Goal: Task Accomplishment & Management: Manage account settings

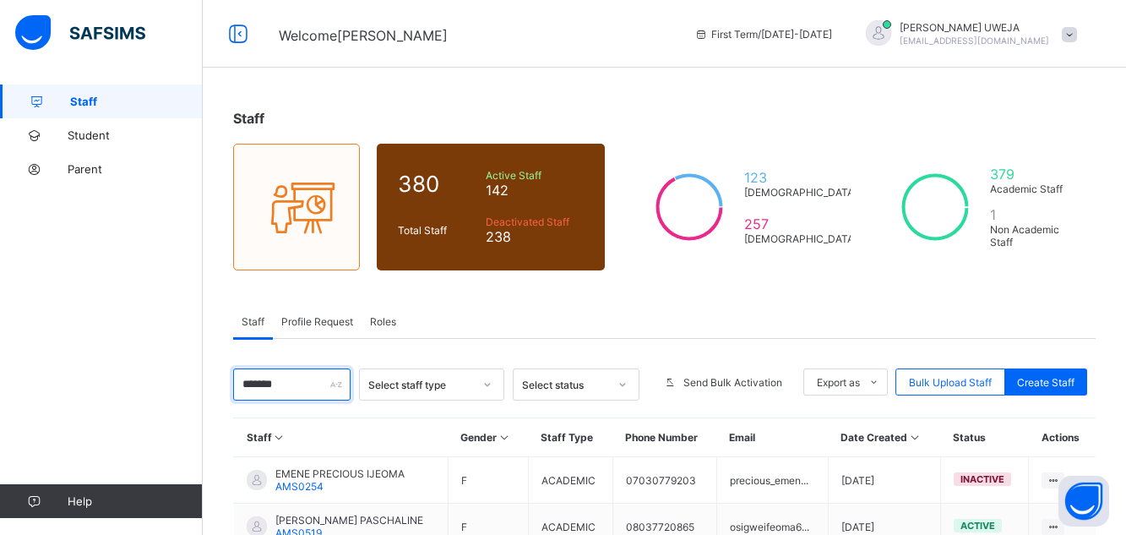
click at [321, 387] on input "******" at bounding box center [291, 384] width 117 height 32
type input "*"
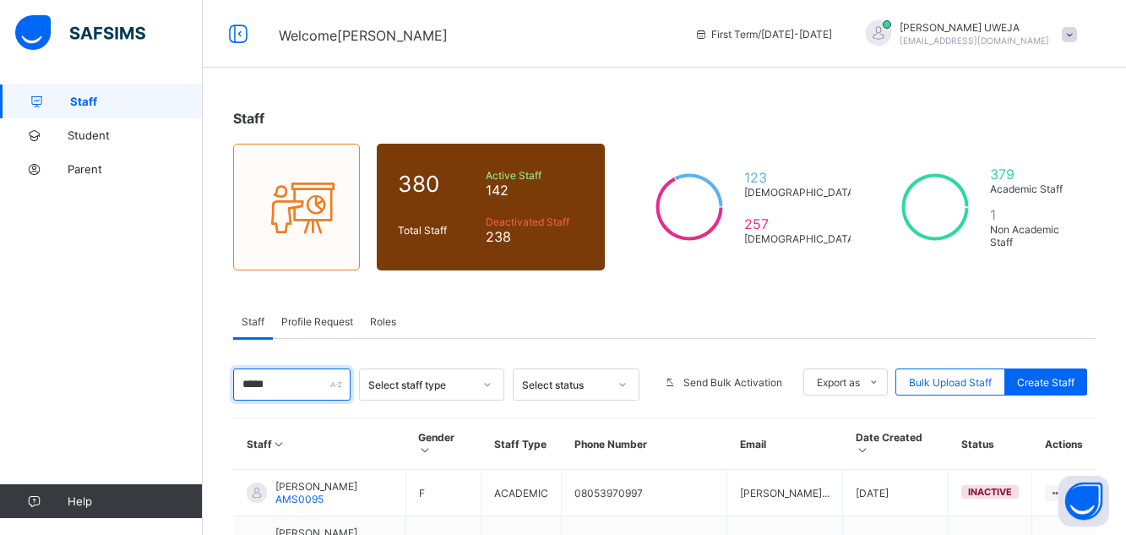
scroll to position [210, 0]
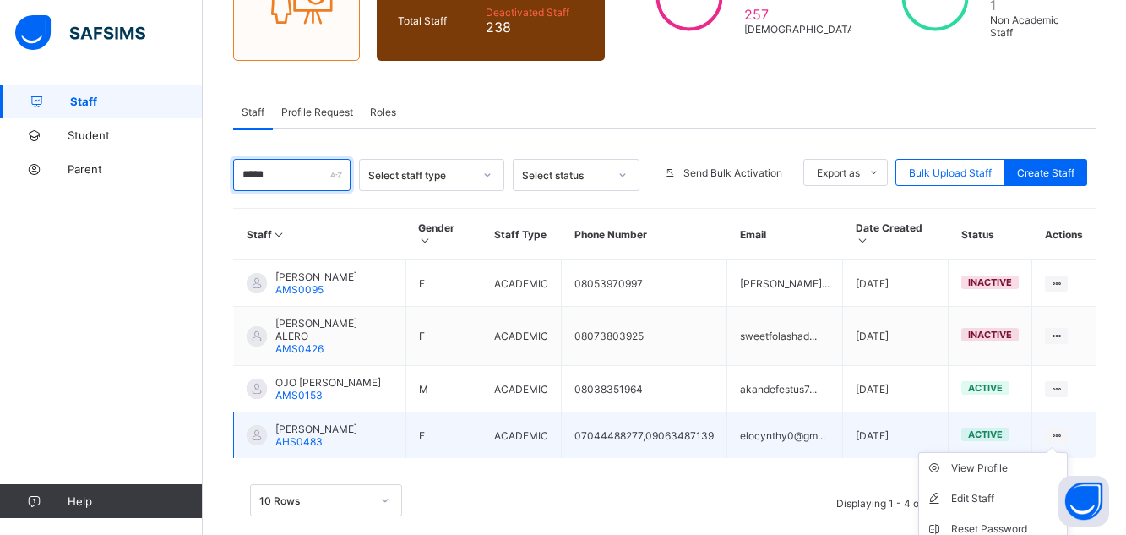
type input "****"
click at [1067, 452] on ul "View Profile Edit Staff Reset Password Resend Activation Link Change Email Dele…" at bounding box center [994, 544] width 150 height 184
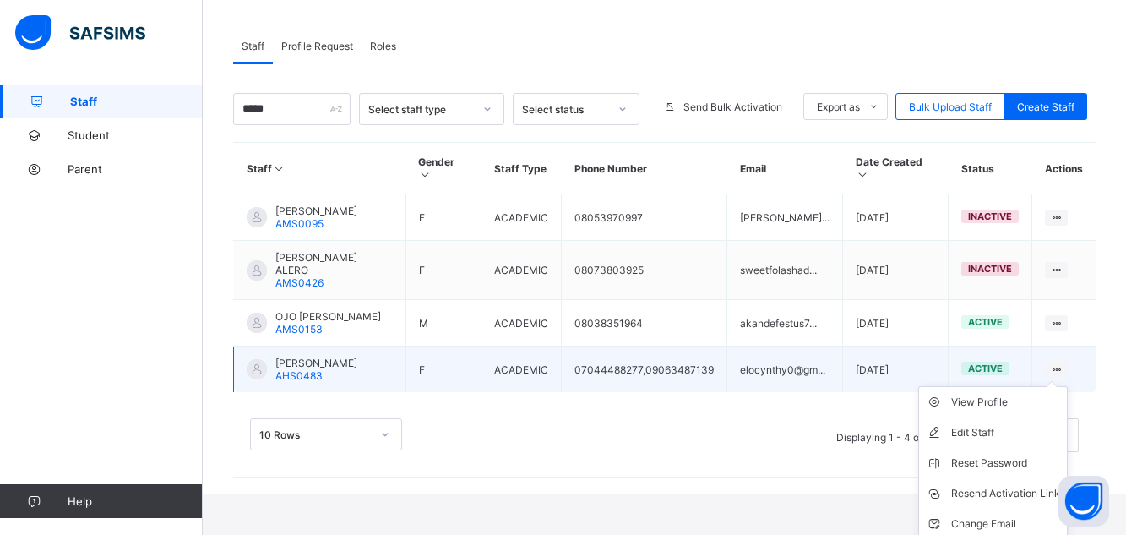
scroll to position [286, 0]
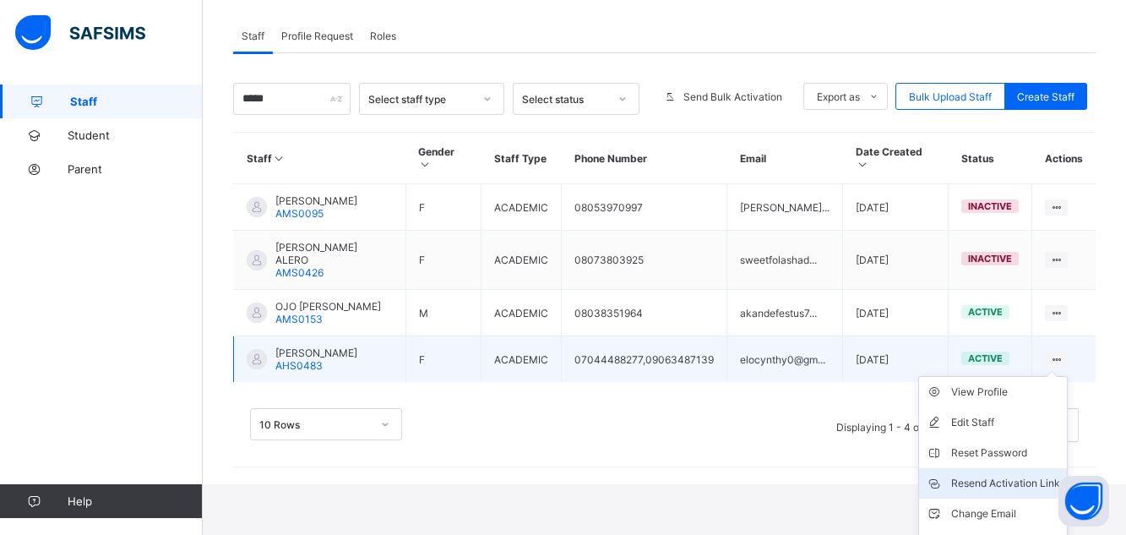
click at [1031, 475] on div "Resend Activation Link" at bounding box center [1006, 483] width 109 height 17
click at [1025, 475] on div "Resend Activation Link" at bounding box center [1006, 483] width 109 height 17
click at [1007, 475] on div "Resend Activation Link" at bounding box center [1006, 483] width 109 height 17
click at [994, 475] on div "Resend Activation Link" at bounding box center [1006, 483] width 109 height 17
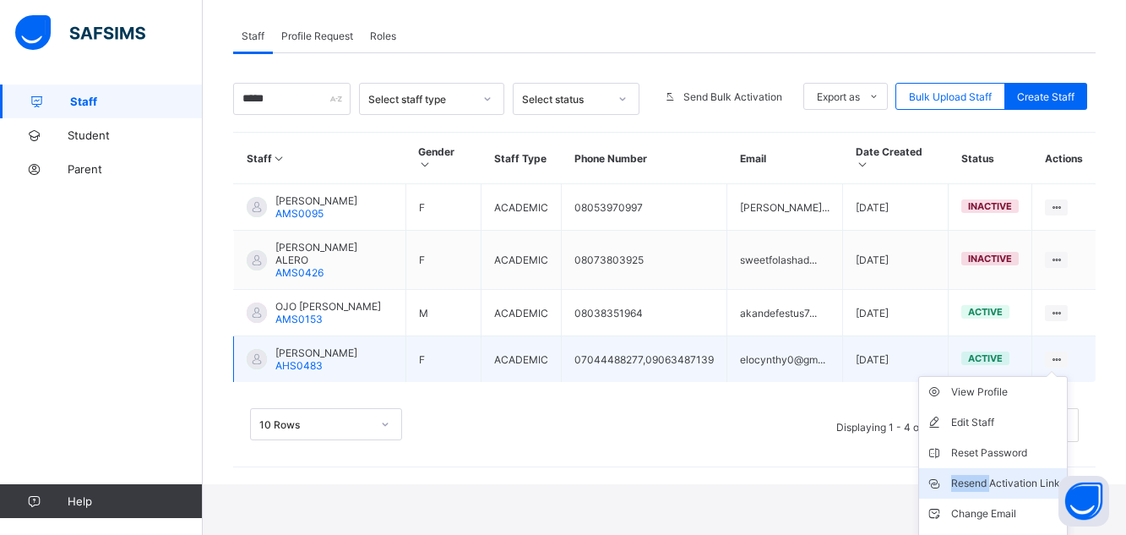
click at [994, 475] on div "Resend Activation Link" at bounding box center [1006, 483] width 109 height 17
click at [1029, 475] on div "Resend Activation Link" at bounding box center [1006, 483] width 109 height 17
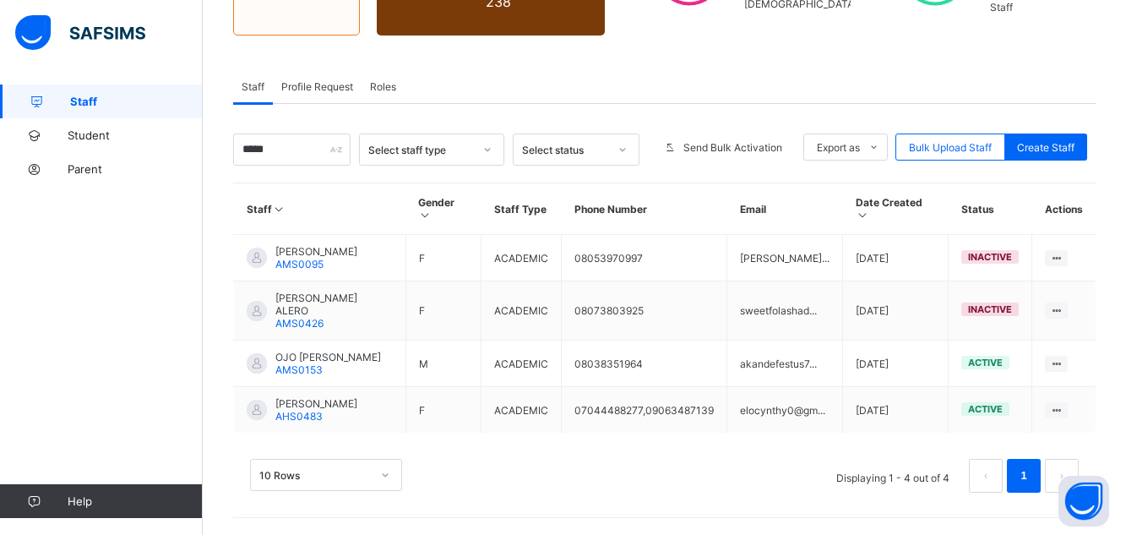
scroll to position [210, 0]
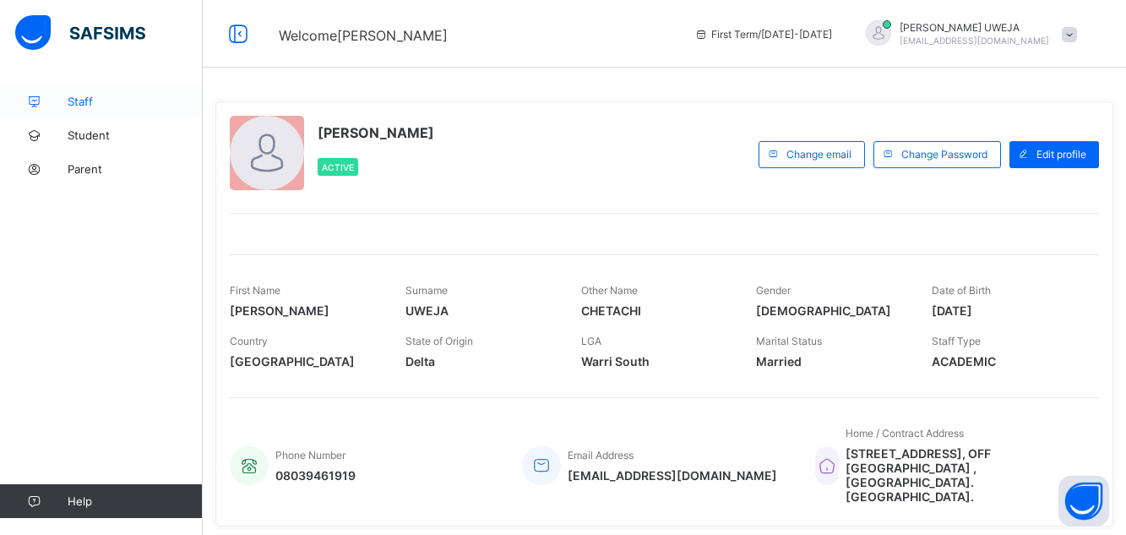
click at [126, 95] on span "Staff" at bounding box center [135, 102] width 135 height 14
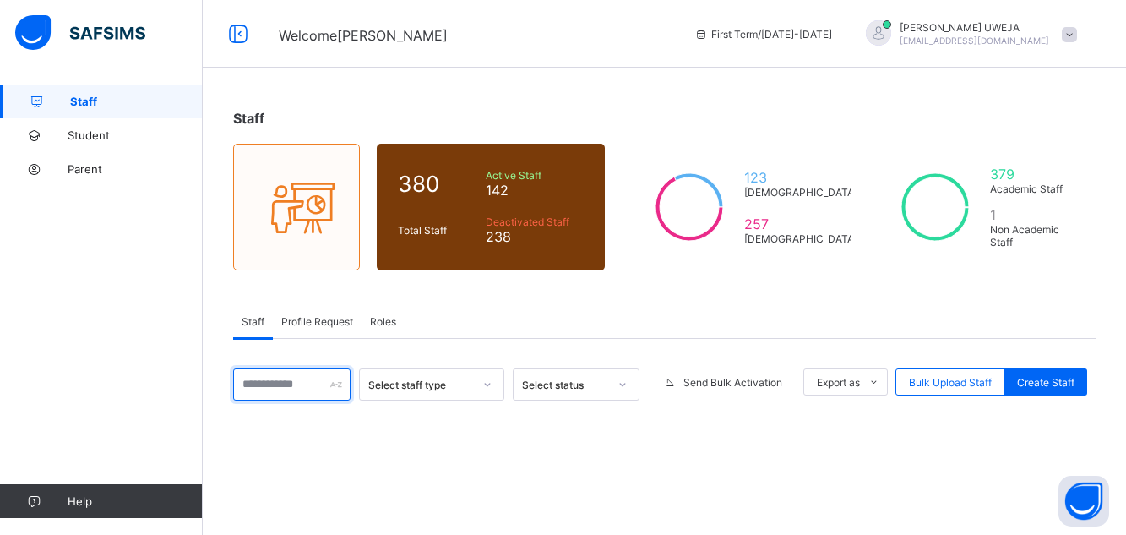
click at [281, 386] on input "text" at bounding box center [291, 384] width 117 height 32
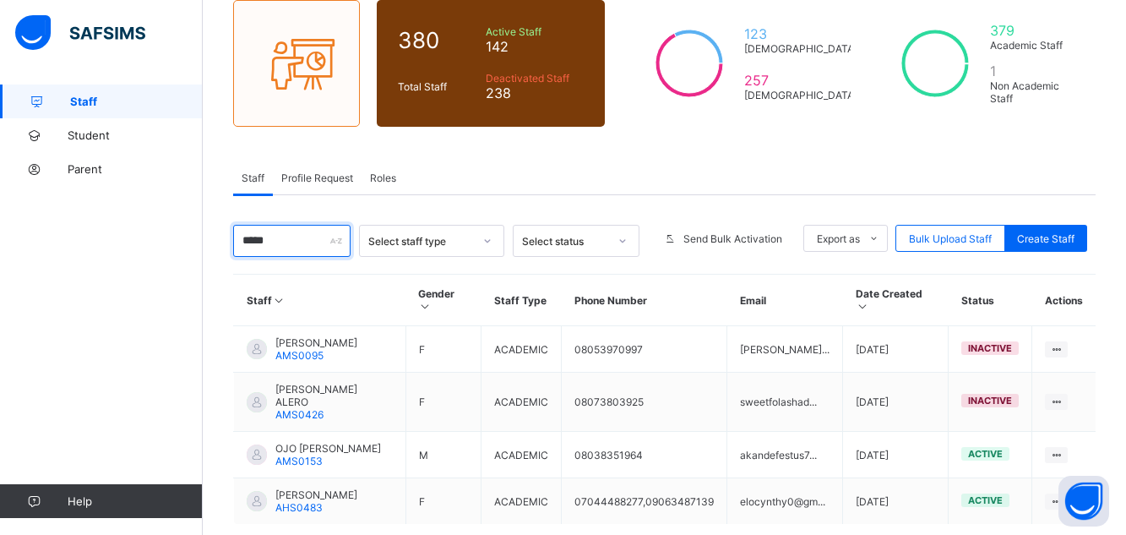
scroll to position [210, 0]
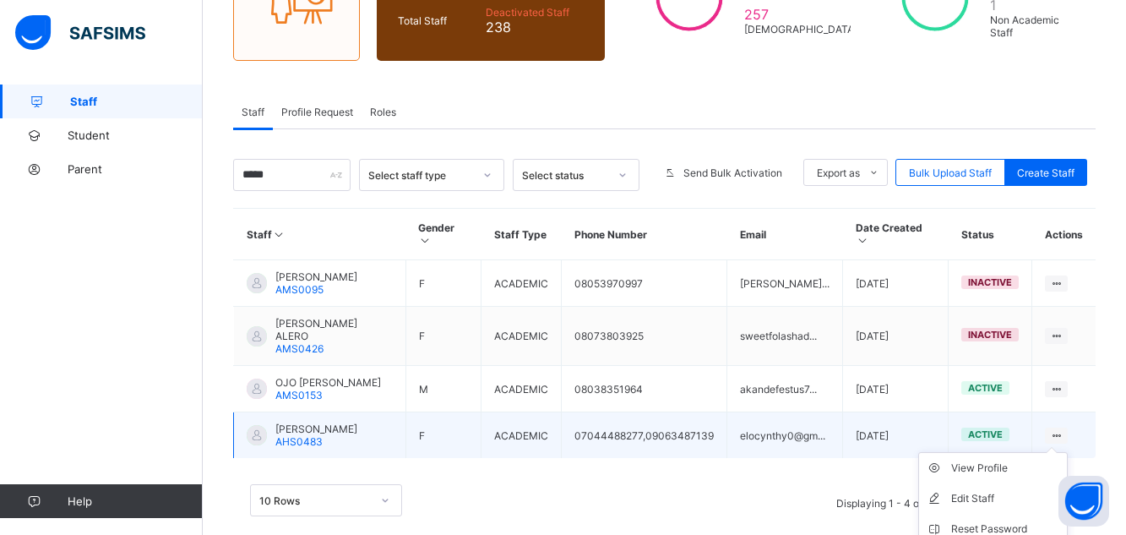
click at [1068, 452] on ul "View Profile Edit Staff Reset Password Resend Activation Link Change Email Dele…" at bounding box center [994, 544] width 150 height 184
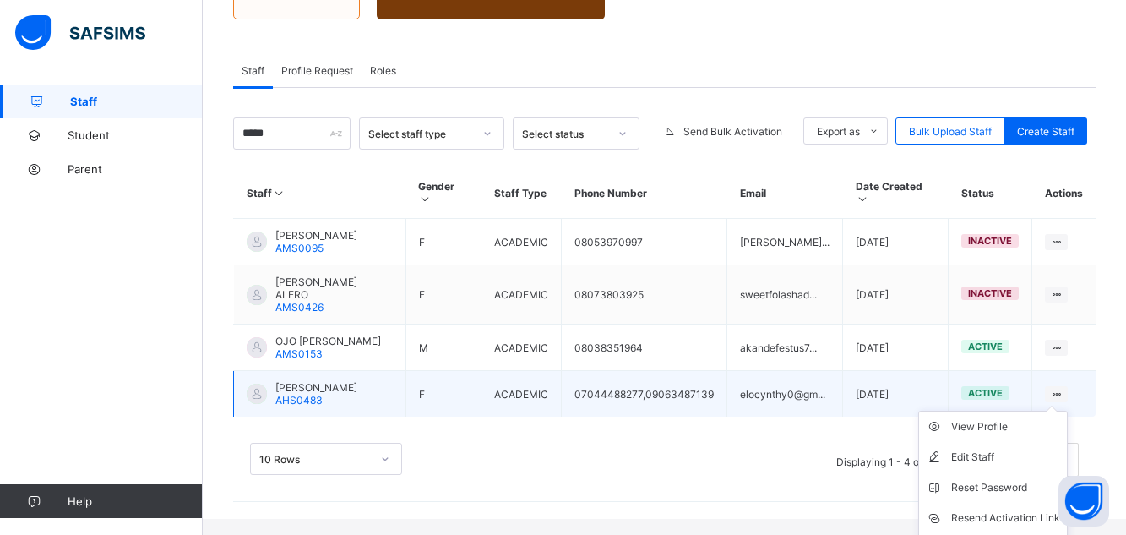
scroll to position [277, 0]
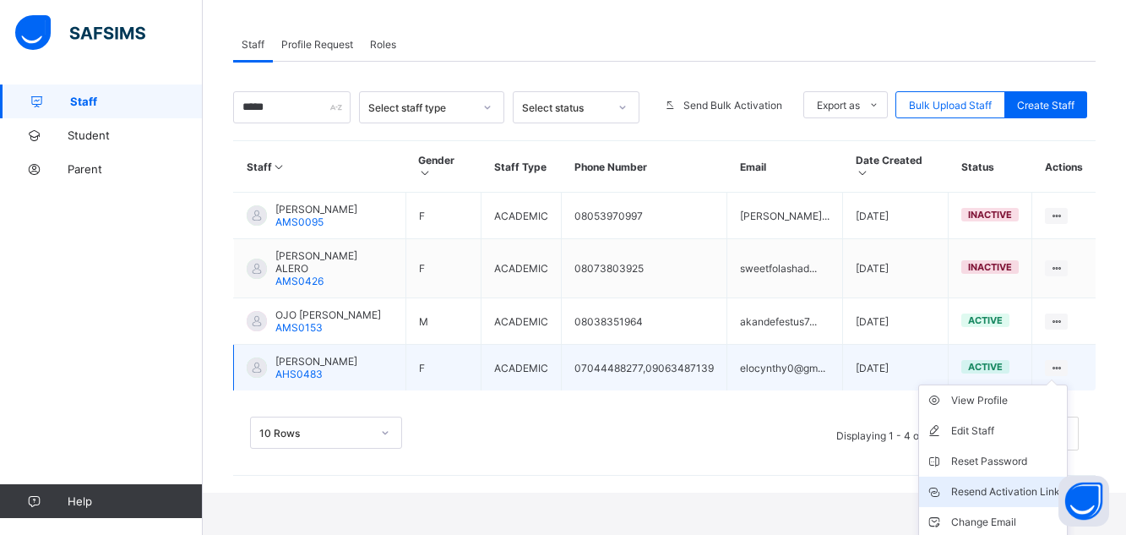
click at [1038, 483] on div "Resend Activation Link" at bounding box center [1006, 491] width 109 height 17
click at [1020, 483] on div "Resend Activation Link" at bounding box center [1006, 491] width 109 height 17
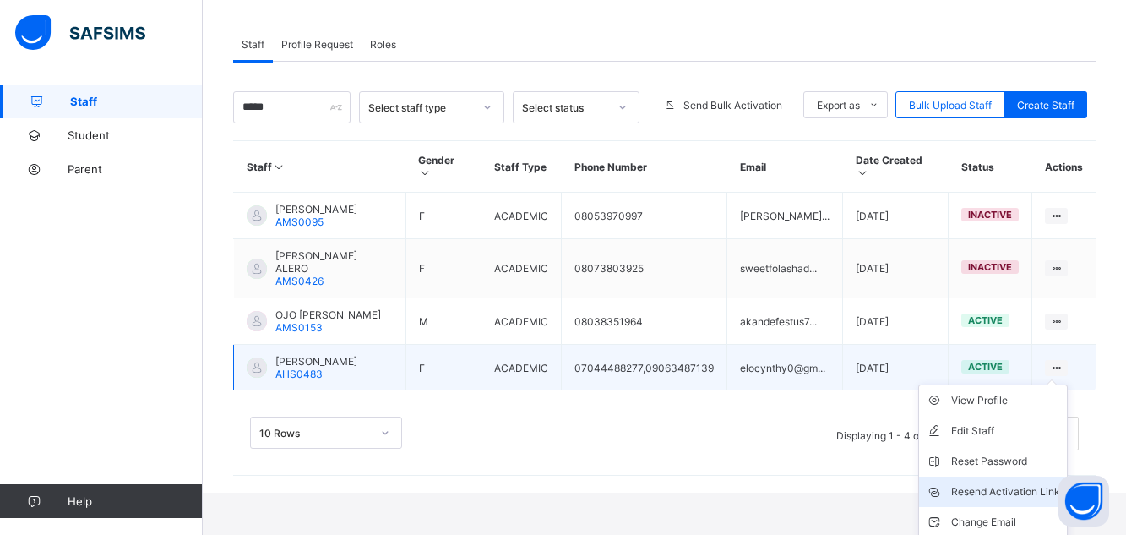
click at [1020, 483] on div "Resend Activation Link" at bounding box center [1006, 491] width 109 height 17
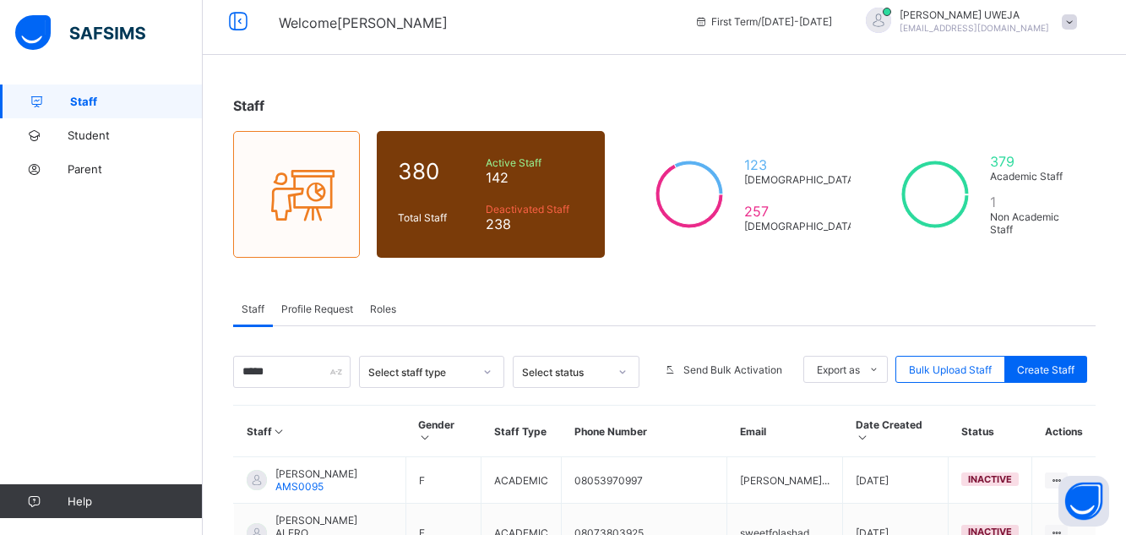
scroll to position [0, 0]
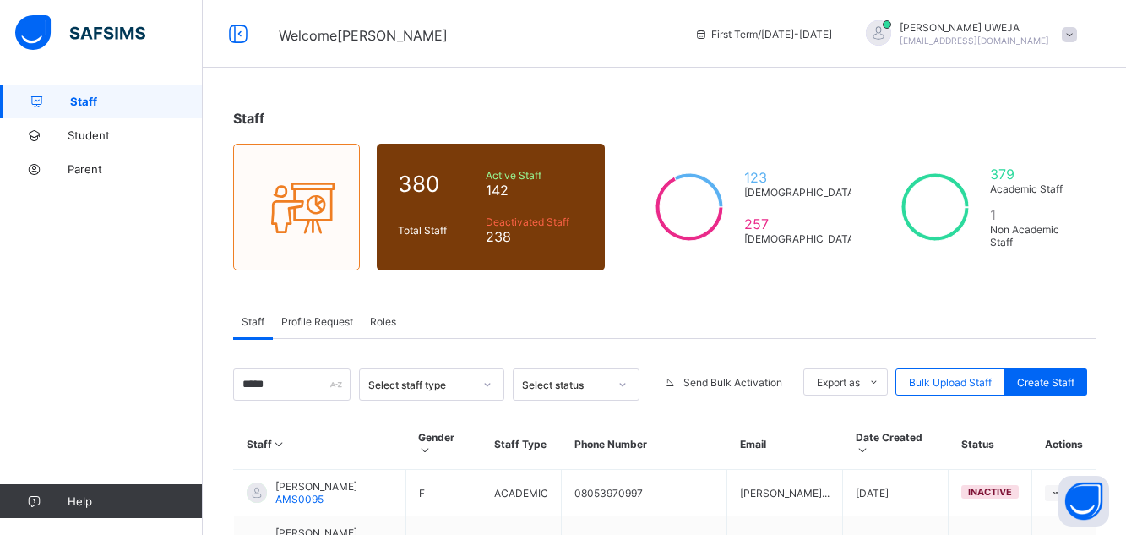
click at [103, 108] on link "Staff" at bounding box center [101, 102] width 203 height 34
click at [275, 386] on input "****" at bounding box center [291, 384] width 117 height 32
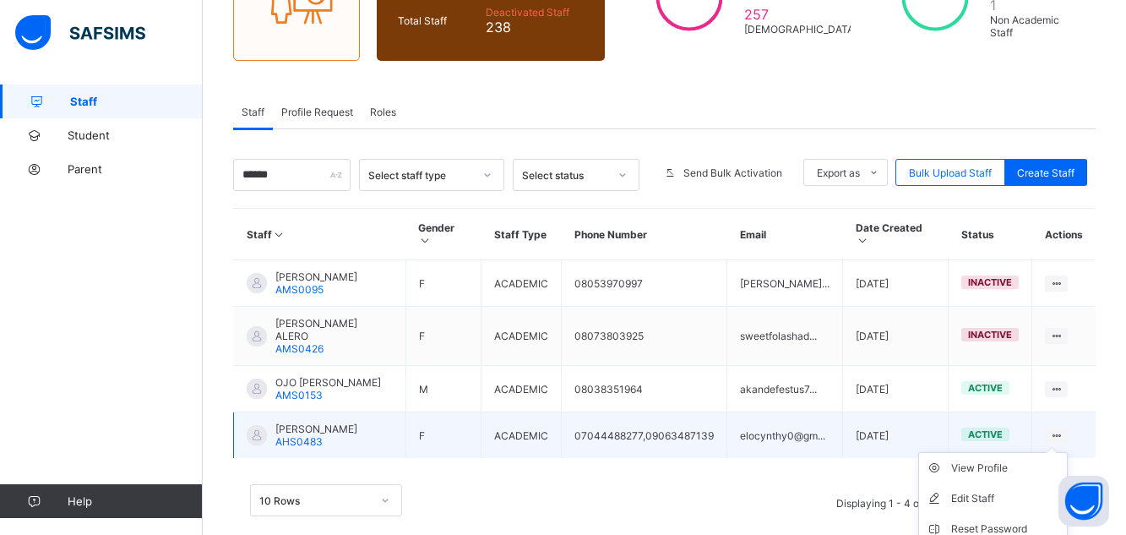
click at [1068, 452] on ul "View Profile Edit Staff Reset Password Resend Activation Link Change Email Dele…" at bounding box center [994, 544] width 150 height 184
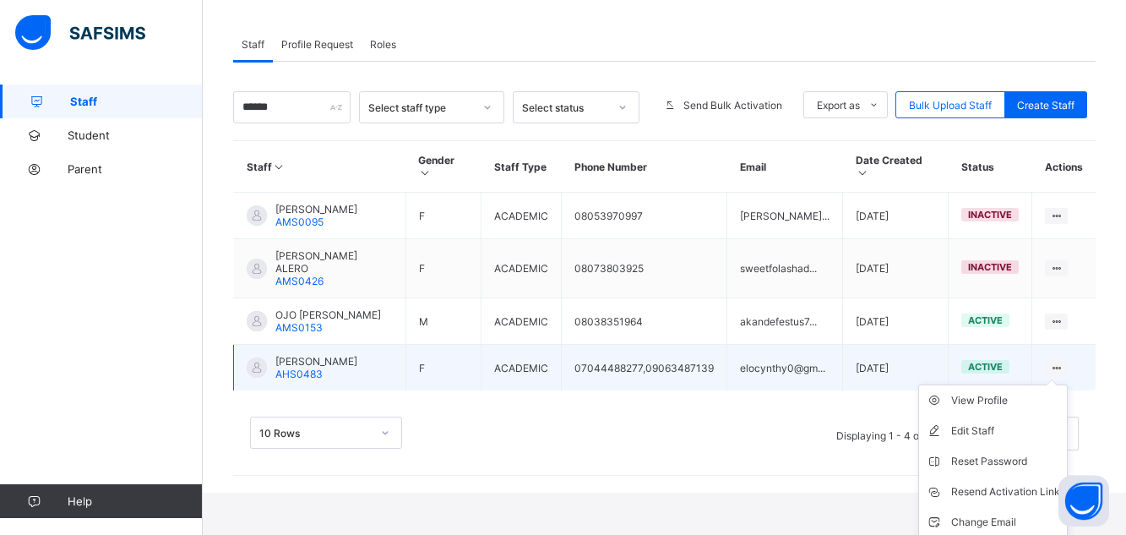
scroll to position [286, 0]
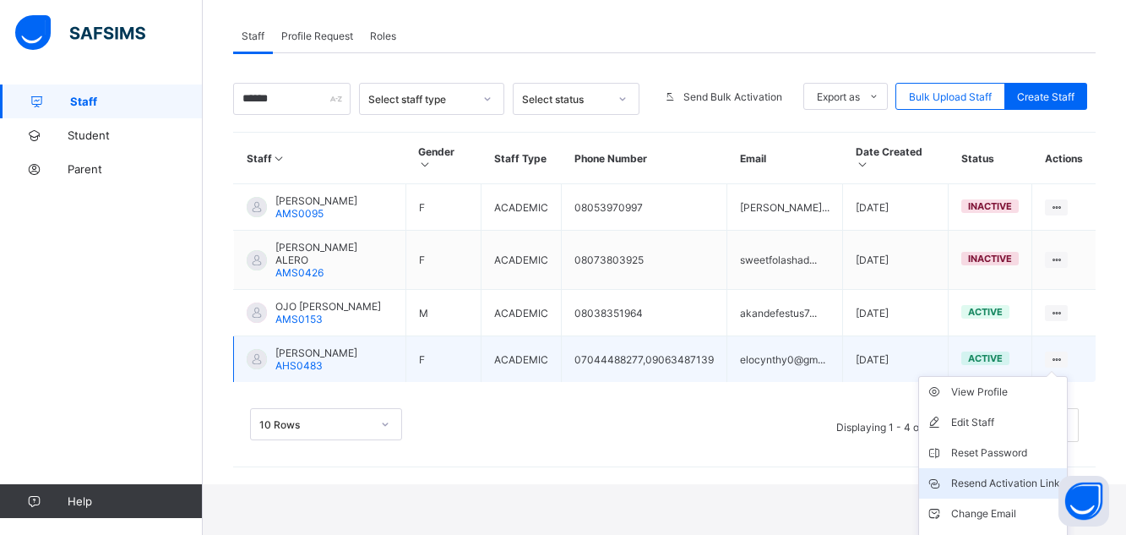
click at [1033, 475] on div "Resend Activation Link" at bounding box center [1006, 483] width 109 height 17
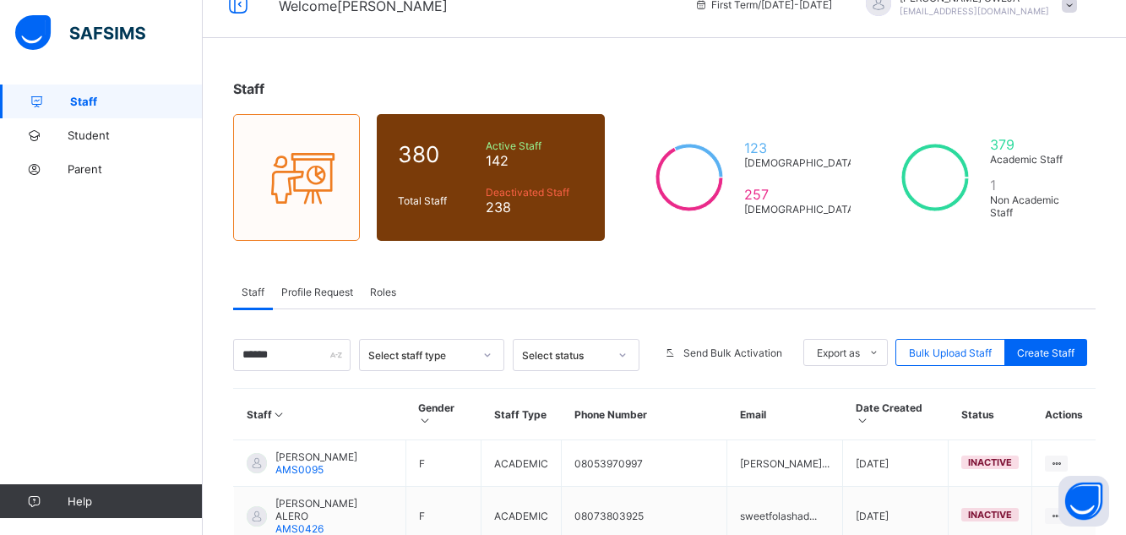
scroll to position [0, 0]
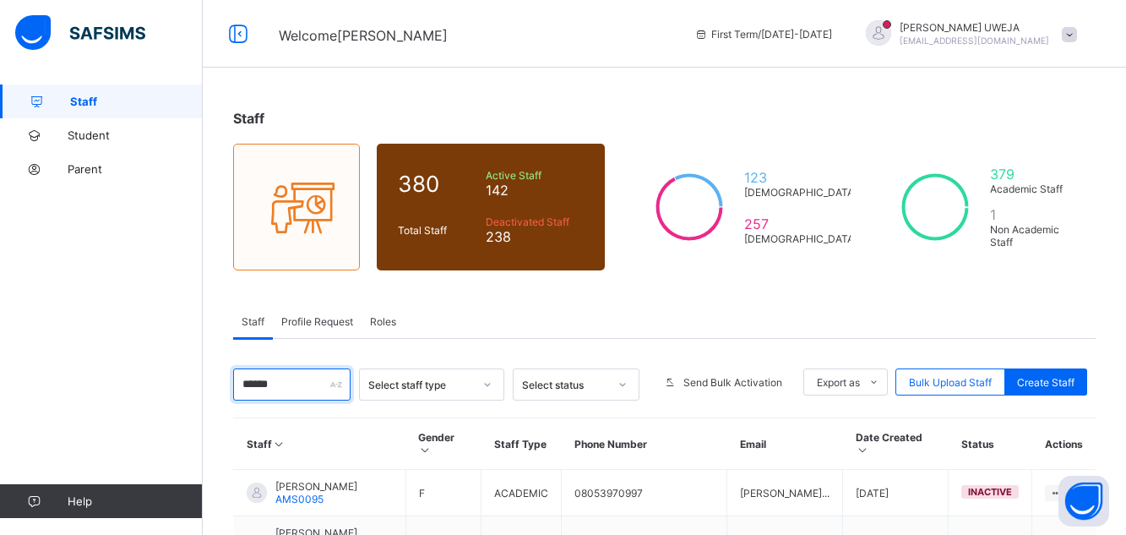
click at [276, 386] on input "****" at bounding box center [291, 384] width 117 height 32
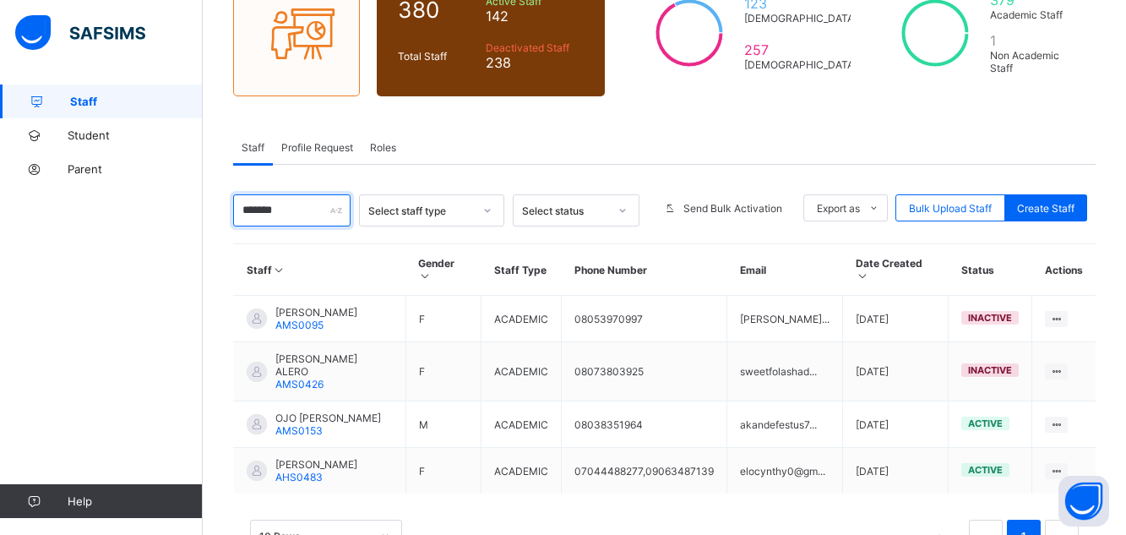
scroll to position [210, 0]
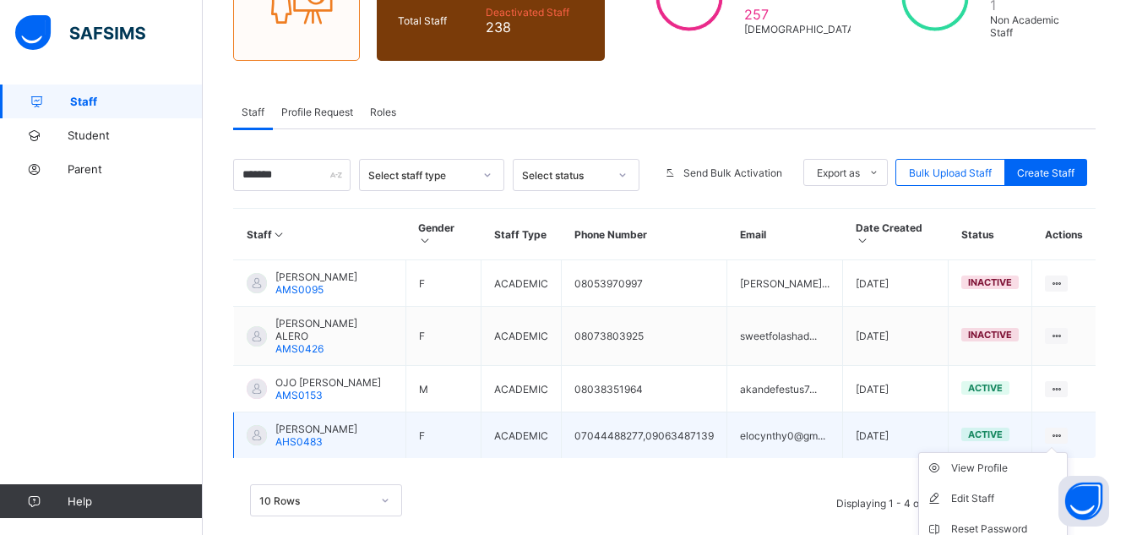
click at [1064, 429] on icon at bounding box center [1057, 435] width 14 height 13
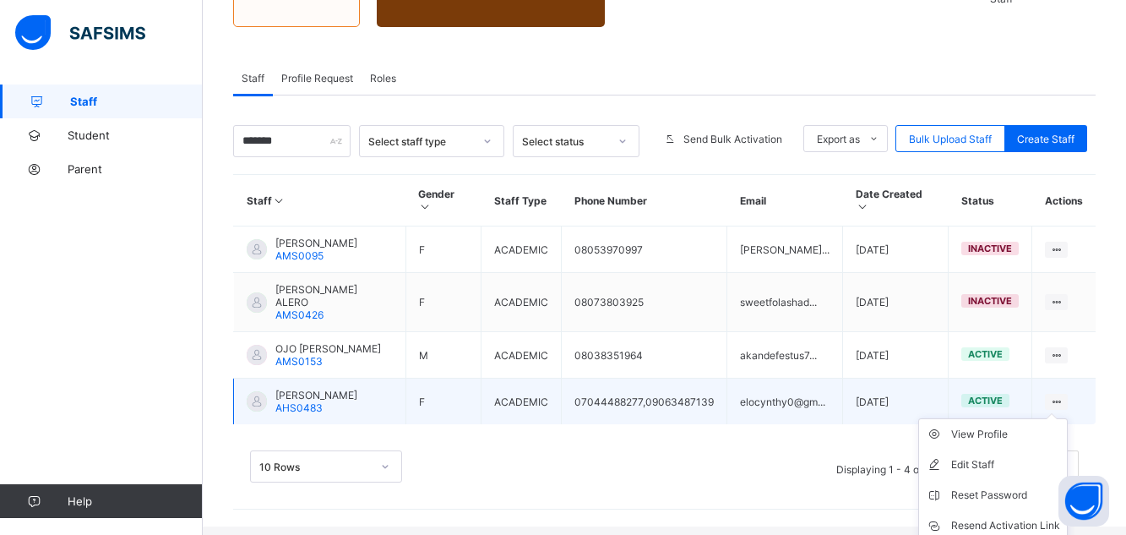
scroll to position [277, 0]
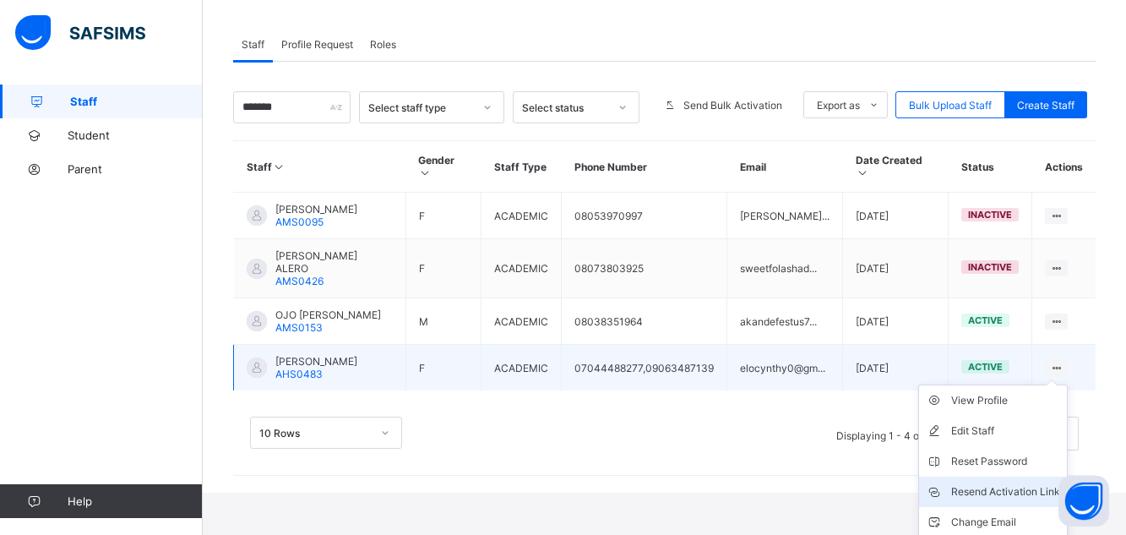
click at [1040, 477] on li "Resend Activation Link" at bounding box center [993, 492] width 148 height 30
click at [1032, 483] on div "Resend Activation Link" at bounding box center [1006, 491] width 109 height 17
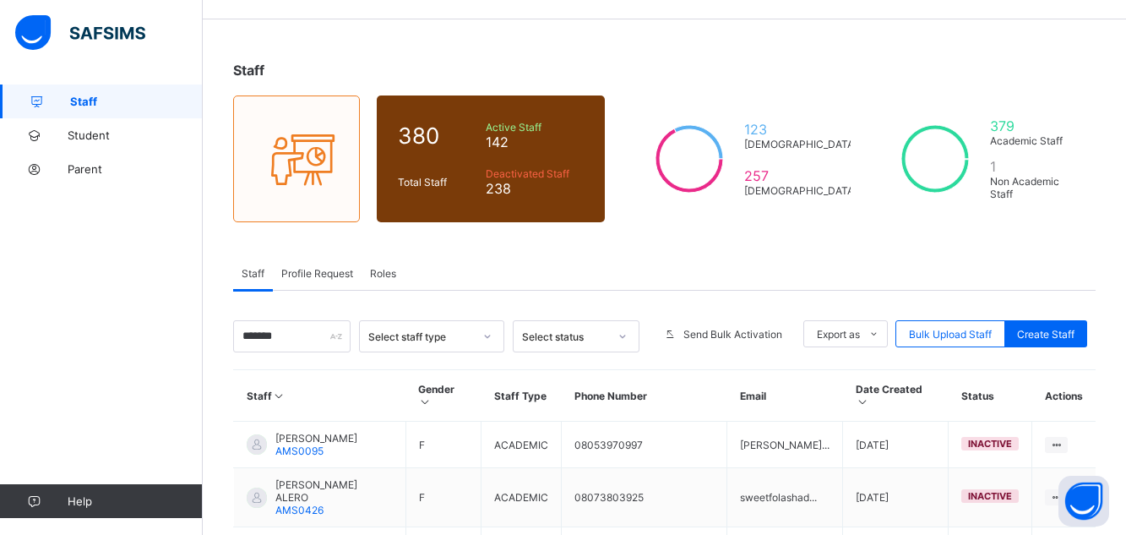
scroll to position [0, 0]
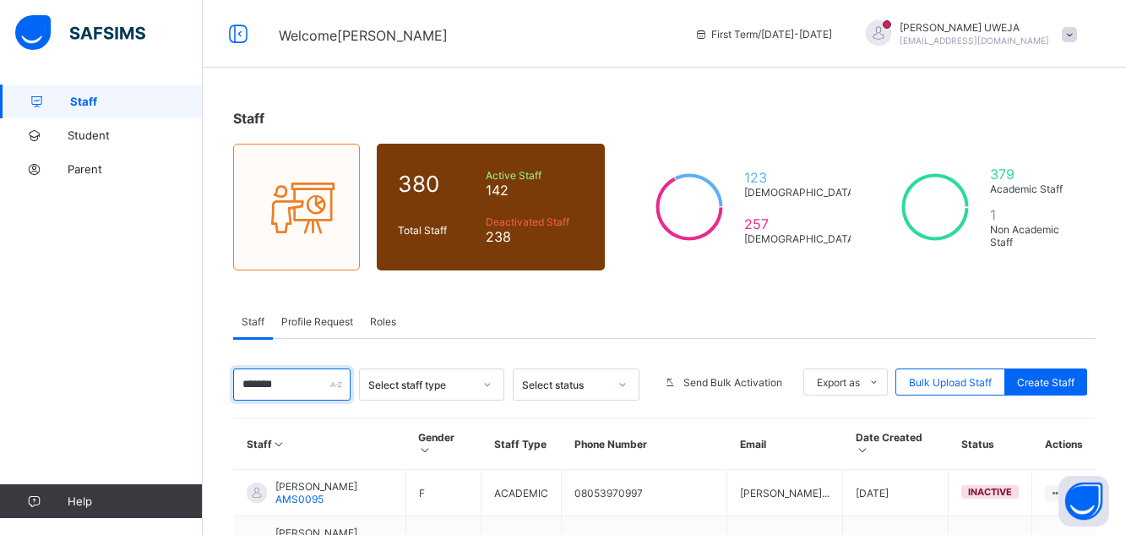
click at [316, 384] on input "****" at bounding box center [291, 384] width 117 height 32
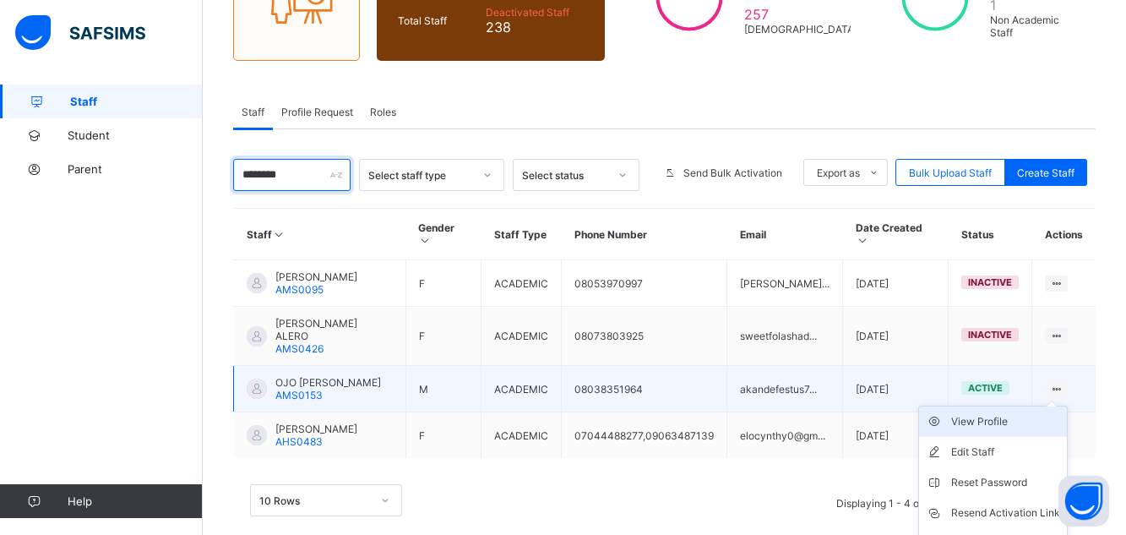
scroll to position [227, 0]
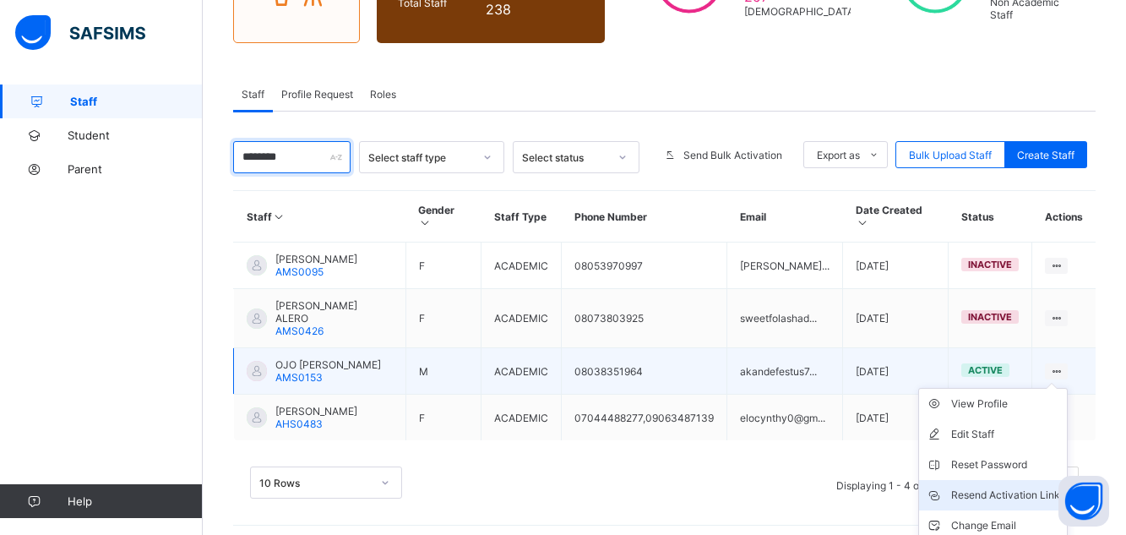
type input "****"
click at [1023, 487] on div "Resend Activation Link" at bounding box center [1006, 495] width 109 height 17
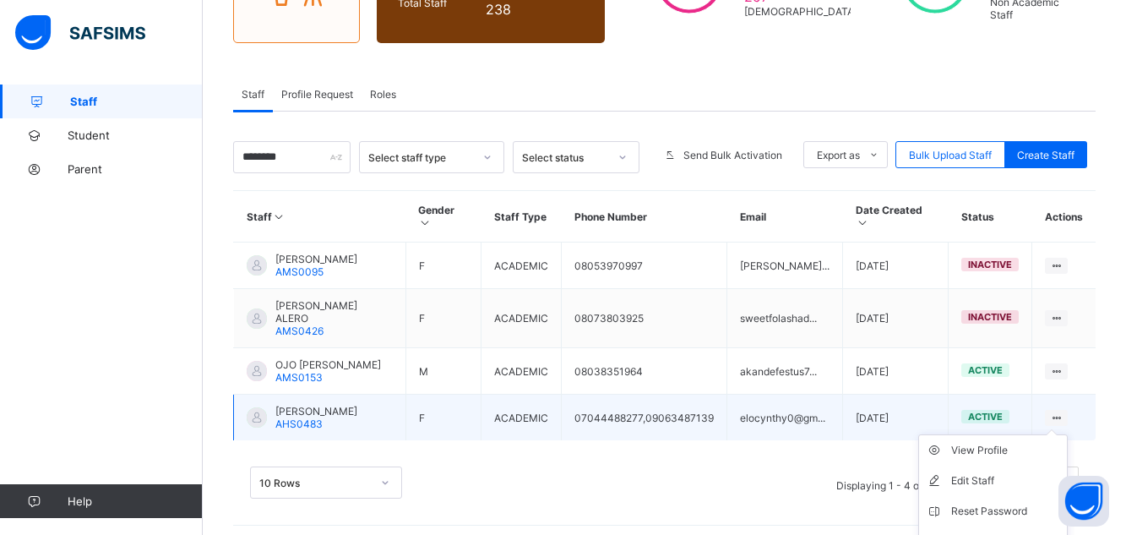
click at [1064, 412] on icon at bounding box center [1057, 418] width 14 height 13
click at [1006, 533] on div "Resend Activation Link" at bounding box center [1006, 541] width 109 height 17
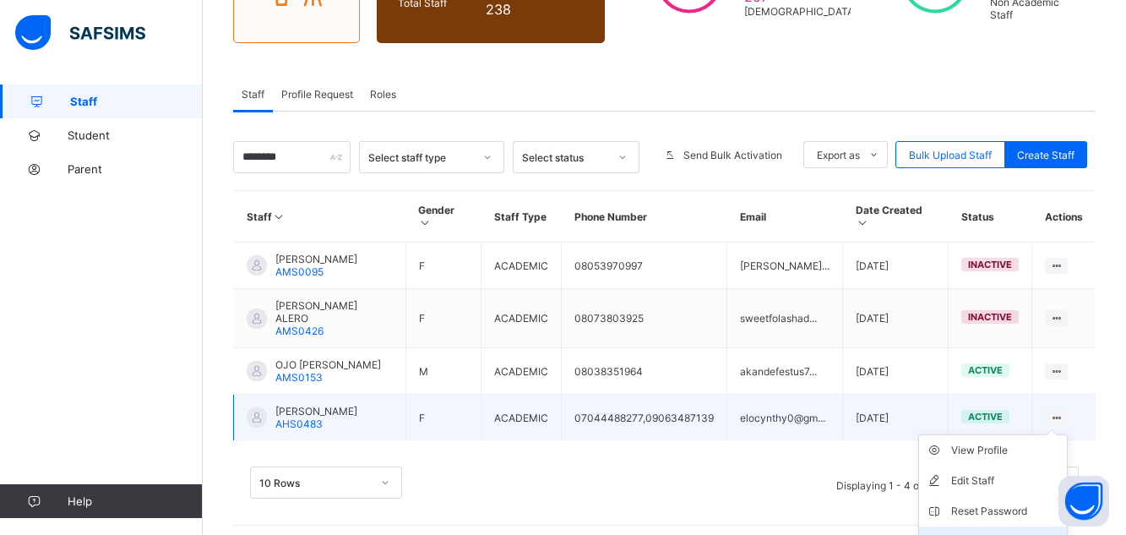
scroll to position [210, 0]
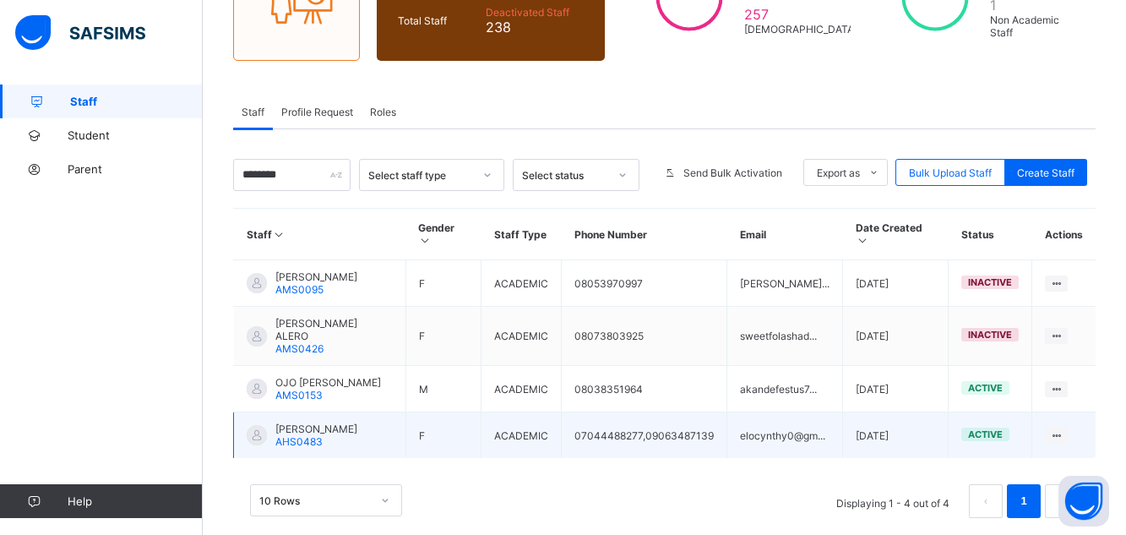
click at [306, 435] on span "AHS0483" at bounding box center [298, 441] width 47 height 13
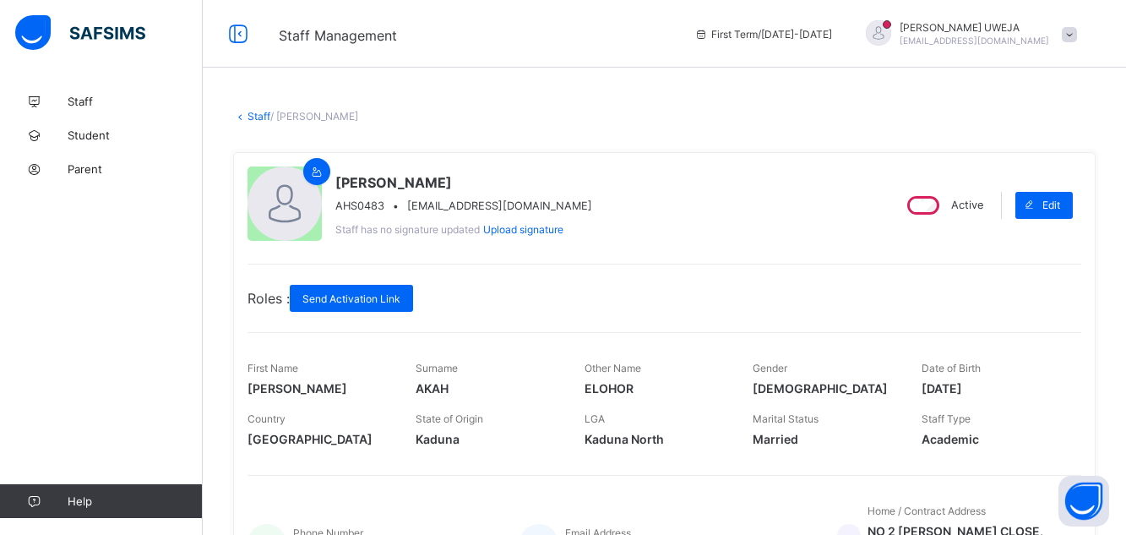
scroll to position [406, 0]
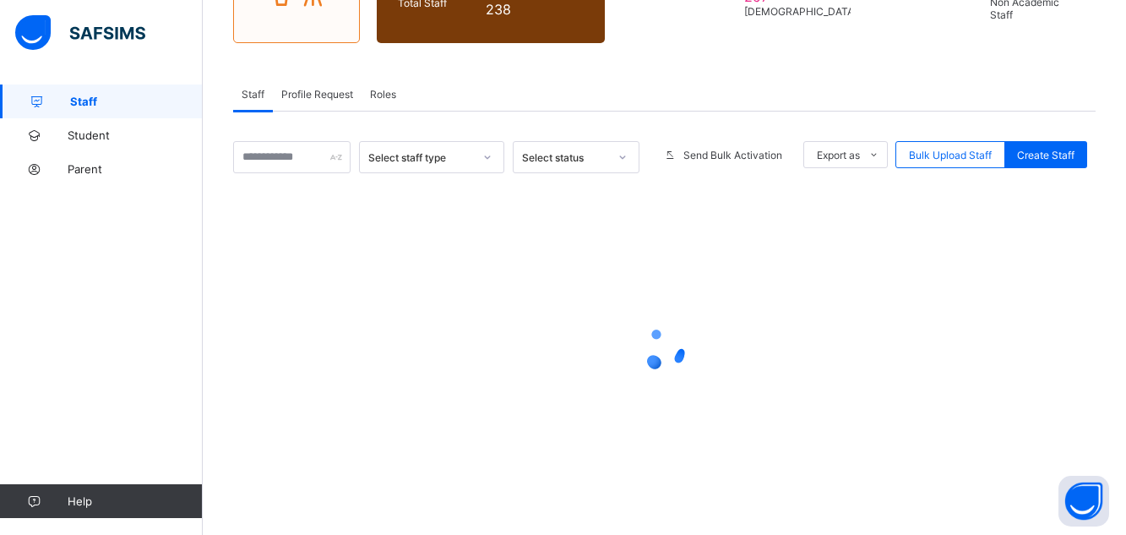
scroll to position [210, 0]
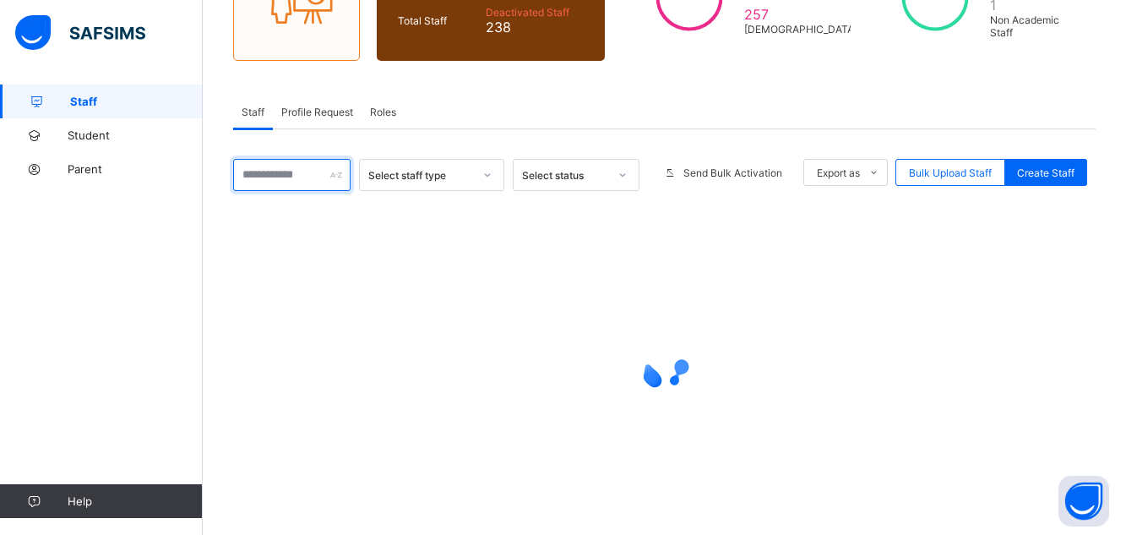
click at [279, 172] on input "text" at bounding box center [291, 175] width 117 height 32
type input "****"
